Goal: Information Seeking & Learning: Compare options

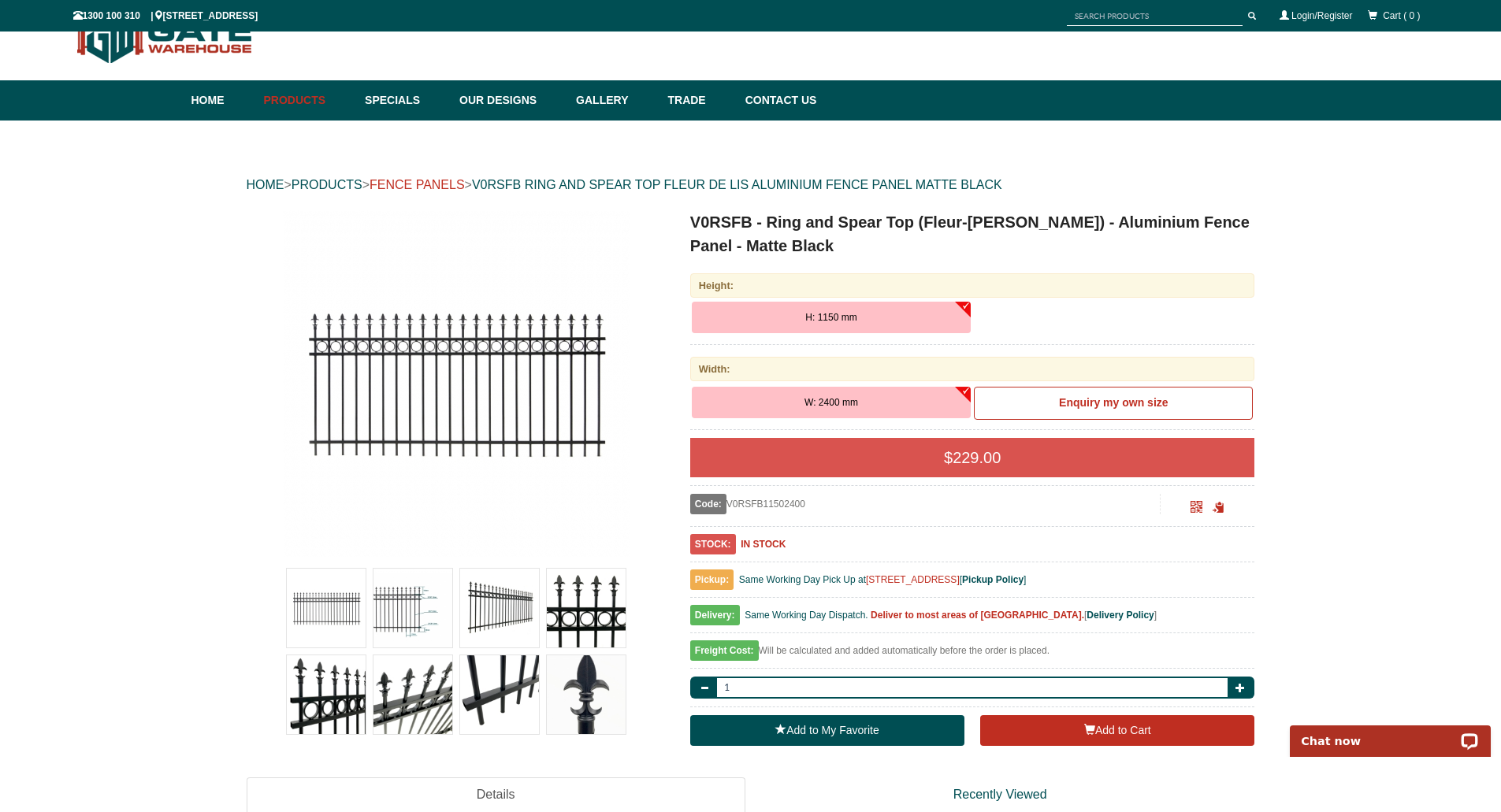
click at [442, 187] on link "FENCE PANELS" at bounding box center [417, 185] width 96 height 13
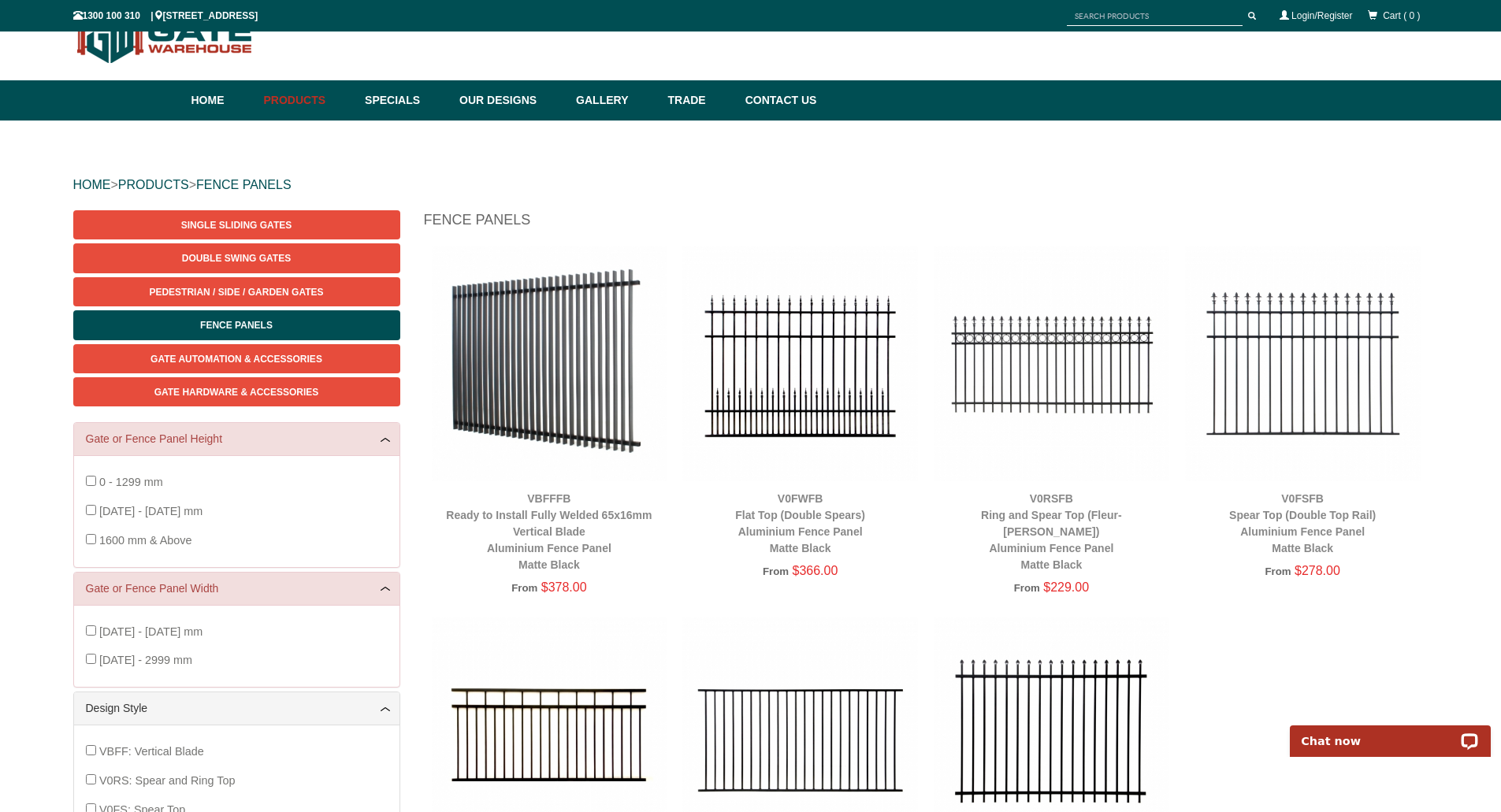
click at [1300, 371] on img at bounding box center [1302, 363] width 235 height 235
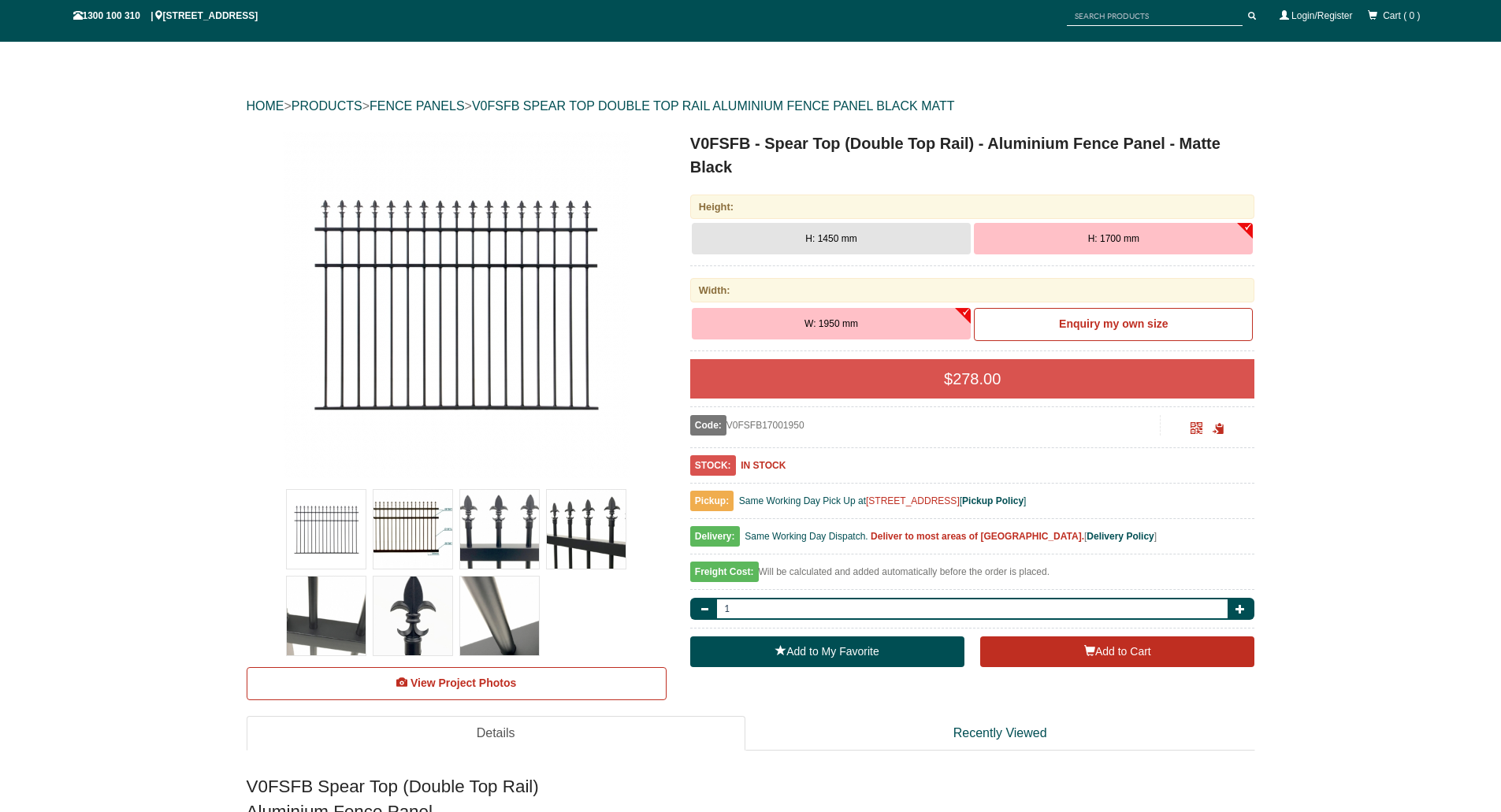
scroll to position [119, 0]
